Goal: Check status: Check status

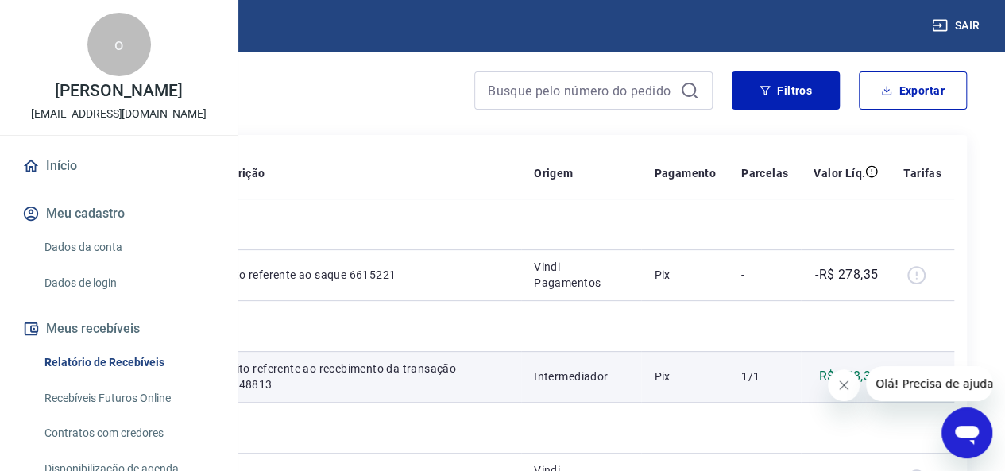
scroll to position [79, 0]
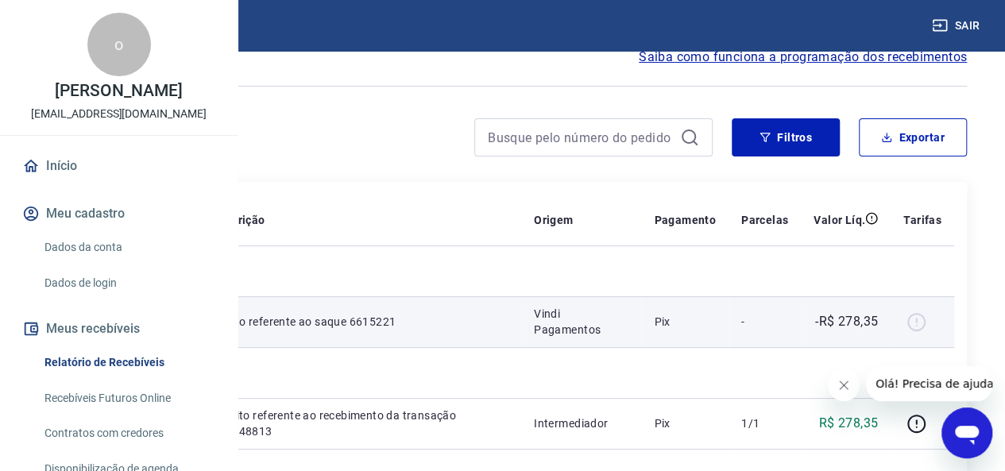
click at [923, 323] on div at bounding box center [923, 321] width 38 height 25
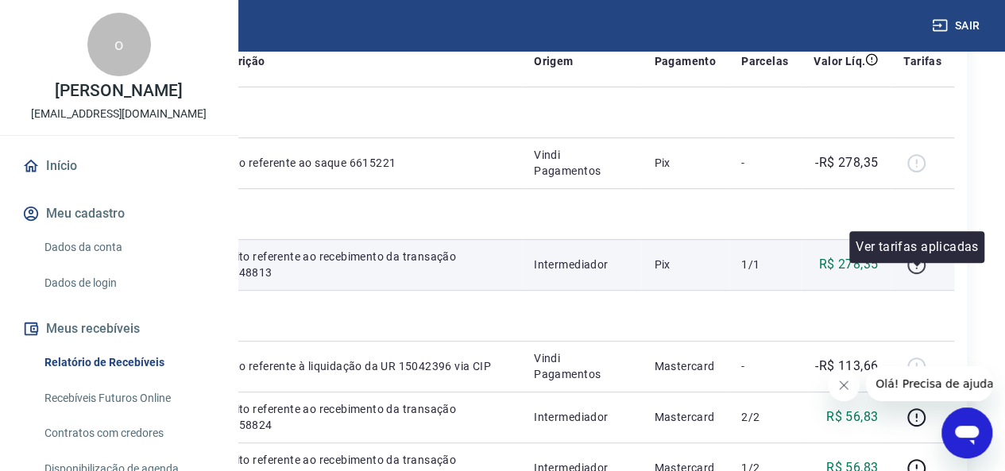
click at [915, 275] on icon "button" at bounding box center [917, 265] width 20 height 20
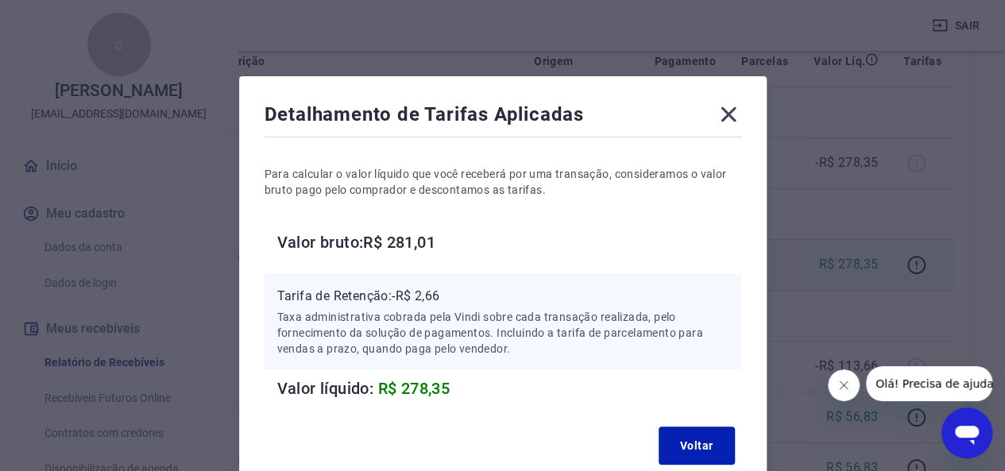
click at [728, 106] on icon at bounding box center [728, 114] width 25 height 25
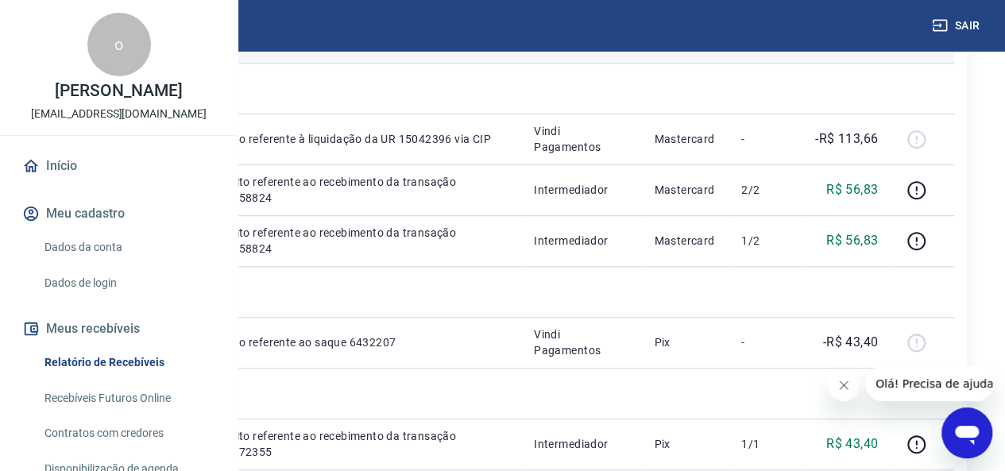
scroll to position [477, 0]
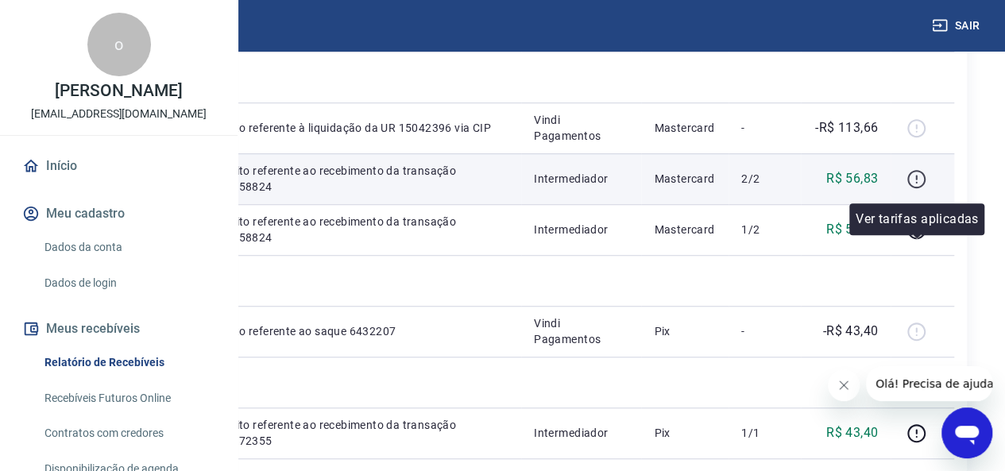
click at [918, 189] on icon "button" at bounding box center [917, 179] width 20 height 20
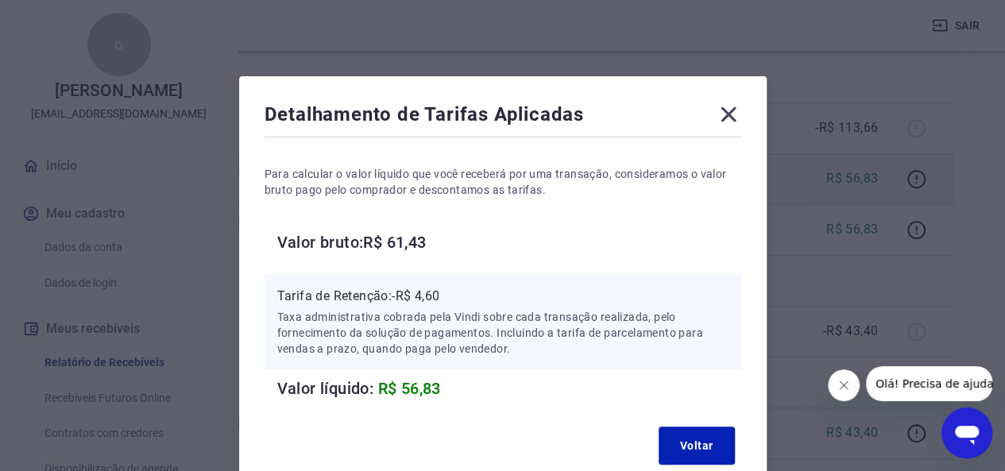
click at [738, 109] on icon at bounding box center [728, 114] width 25 height 25
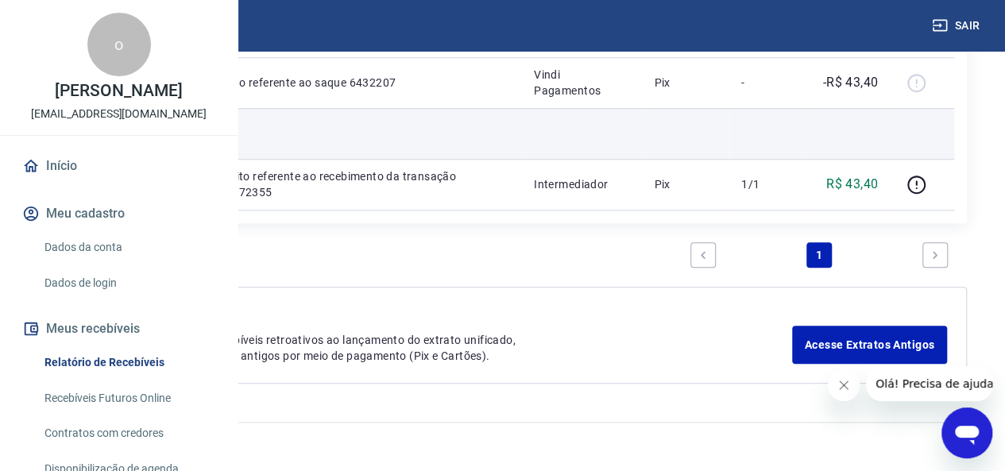
scroll to position [710, 0]
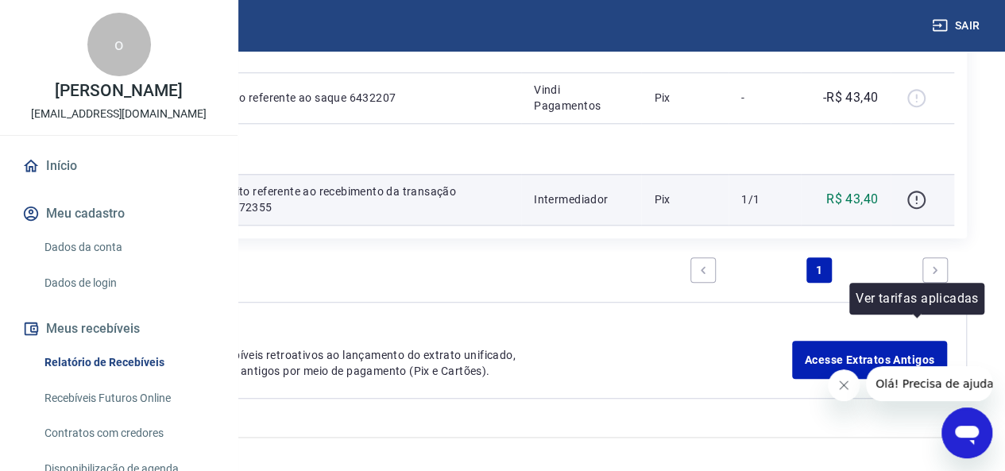
click at [916, 210] on icon "button" at bounding box center [917, 200] width 20 height 20
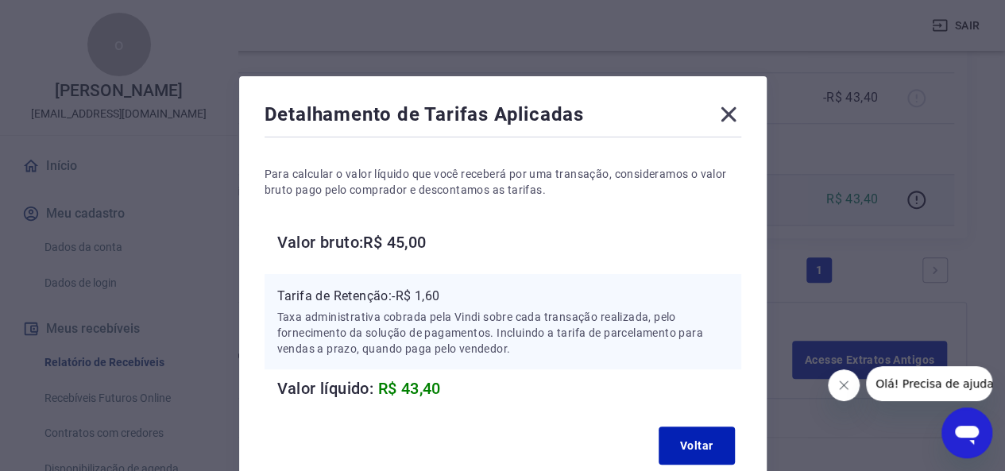
click at [725, 116] on icon at bounding box center [728, 114] width 15 height 15
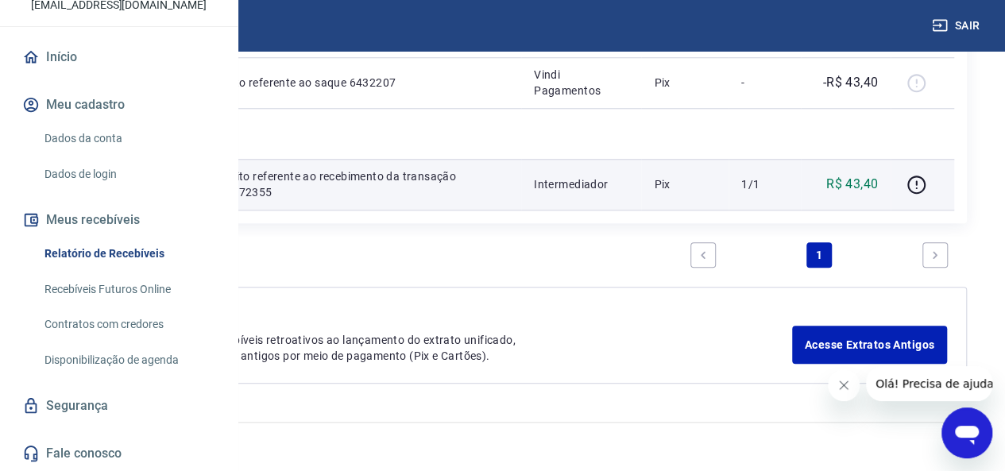
scroll to position [159, 0]
click at [136, 306] on link "Recebíveis Futuros Online" at bounding box center [128, 289] width 180 height 33
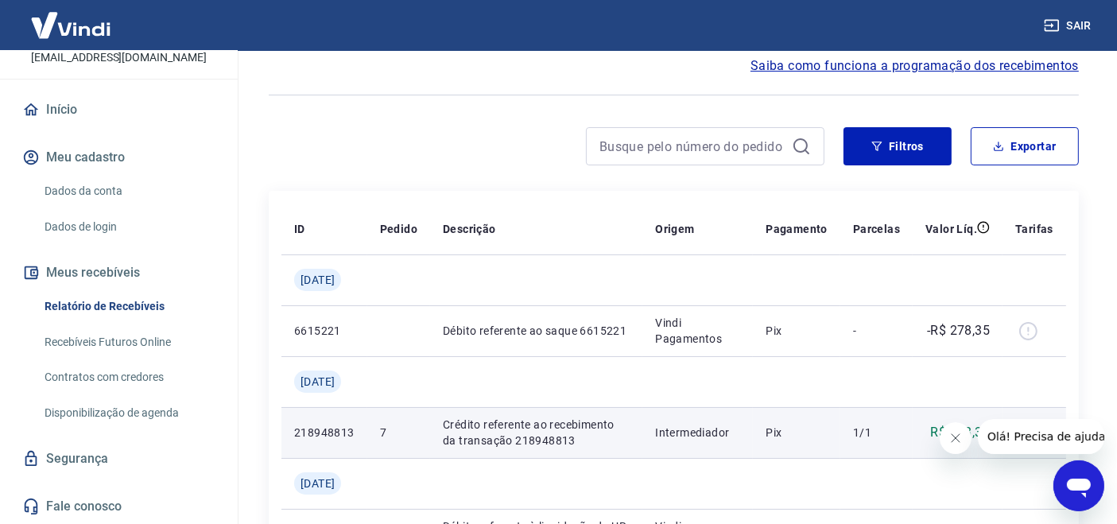
scroll to position [88, 0]
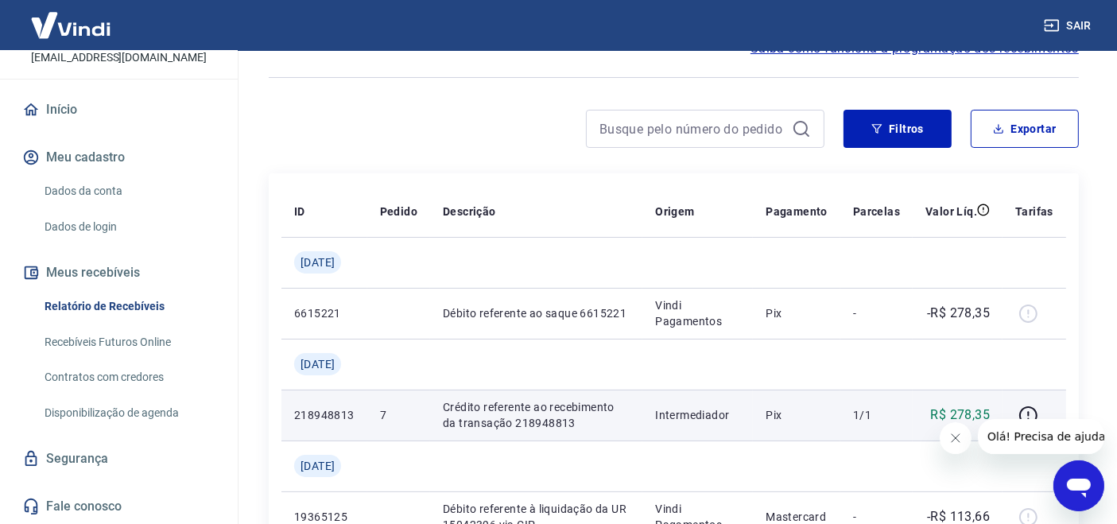
click at [482, 421] on p "Crédito referente ao recebimento da transação 218948813" at bounding box center [536, 415] width 187 height 32
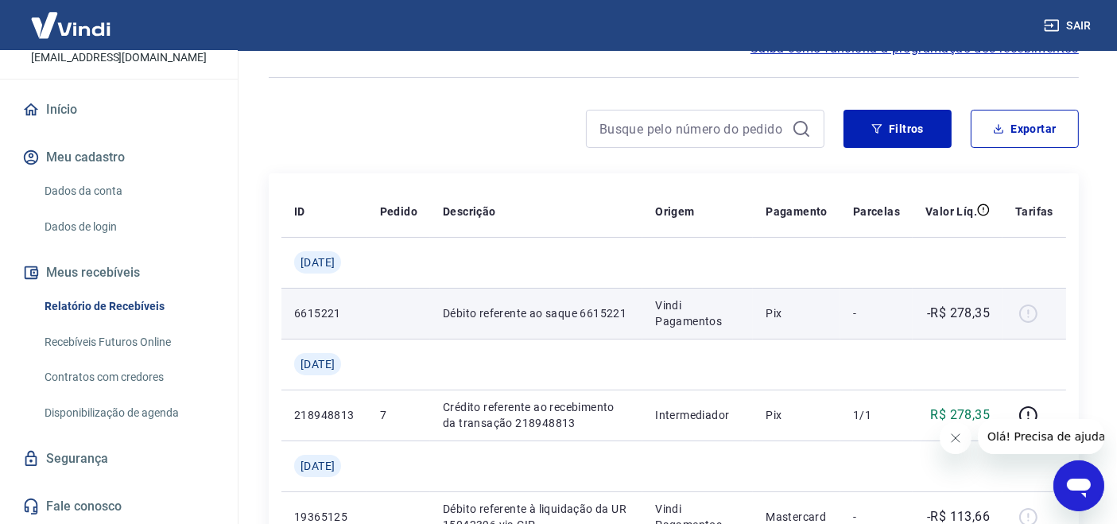
click at [501, 294] on td "Débito referente ao saque 6615221" at bounding box center [536, 313] width 212 height 51
click at [504, 300] on td "Débito referente ao saque 6615221" at bounding box center [536, 313] width 212 height 51
